Goal: Transaction & Acquisition: Subscribe to service/newsletter

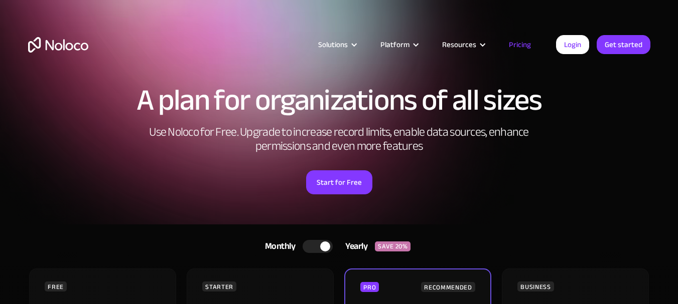
click at [331, 199] on div "A plan for organizations of all sizes Use Noloco for Free. Upgrade to increase …" at bounding box center [339, 149] width 642 height 149
click at [333, 205] on div "A plan for organizations of all sizes Use Noloco for Free. Upgrade to increase …" at bounding box center [339, 149] width 642 height 149
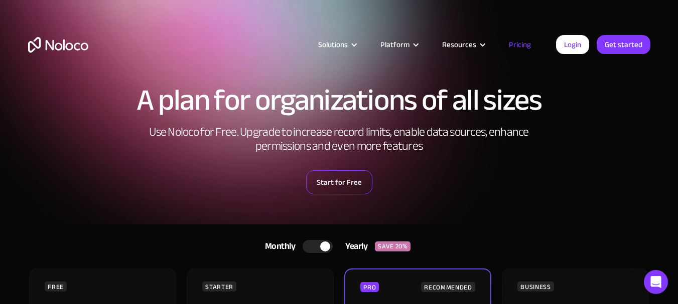
click at [333, 191] on link "Start for Free" at bounding box center [339, 183] width 66 height 24
click at [333, 192] on link "Start for Free" at bounding box center [339, 183] width 66 height 24
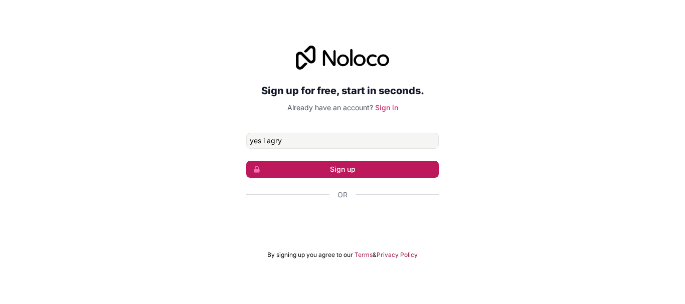
type input "yes i agry"
click at [356, 166] on button "Sign up" at bounding box center [342, 169] width 193 height 17
click at [375, 199] on div "Or" at bounding box center [342, 195] width 193 height 10
